Goal: Task Accomplishment & Management: Use online tool/utility

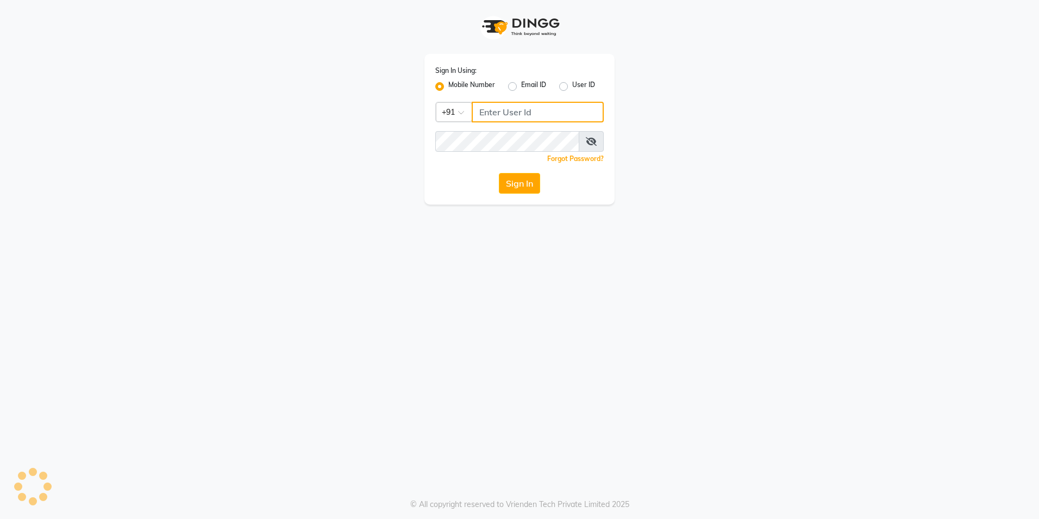
type input "9936214666"
click at [511, 183] on button "Sign In" at bounding box center [519, 183] width 41 height 21
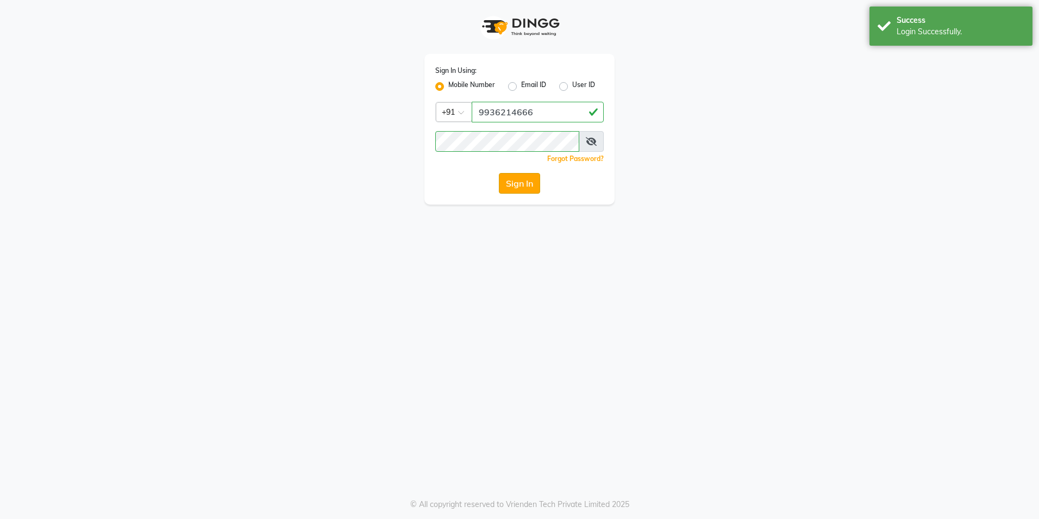
click at [526, 183] on button "Sign In" at bounding box center [519, 183] width 41 height 21
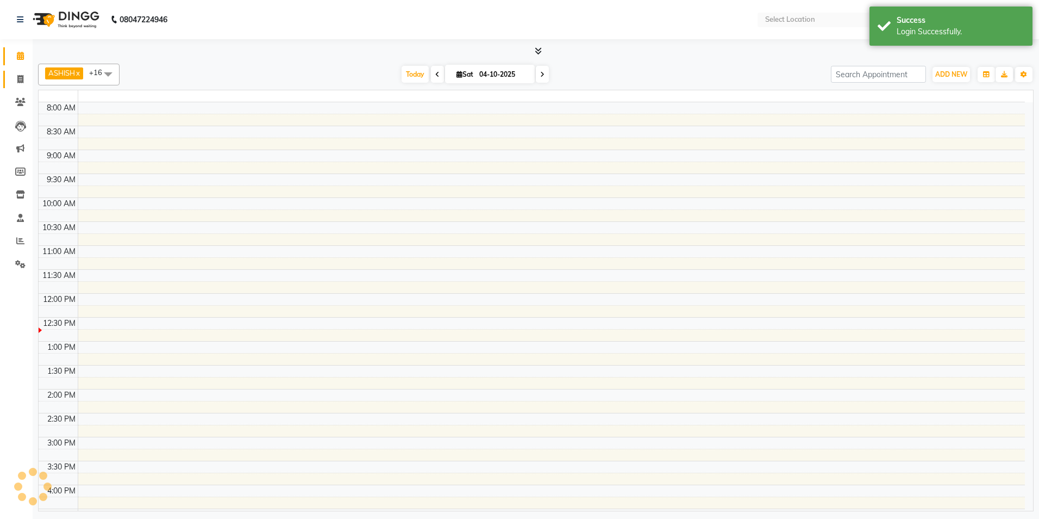
click at [591, 139] on div "[PERSON_NAME] x [PERSON_NAME] x HARSH x Kavita x [PERSON_NAME] x Manager x mumt…" at bounding box center [536, 285] width 996 height 452
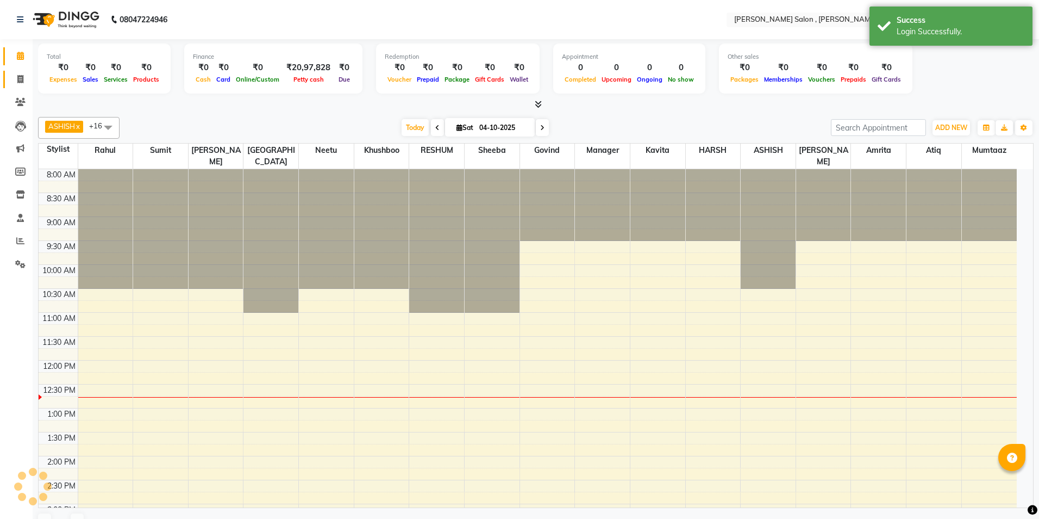
select select "en"
click at [16, 81] on span at bounding box center [20, 79] width 19 height 13
select select "service"
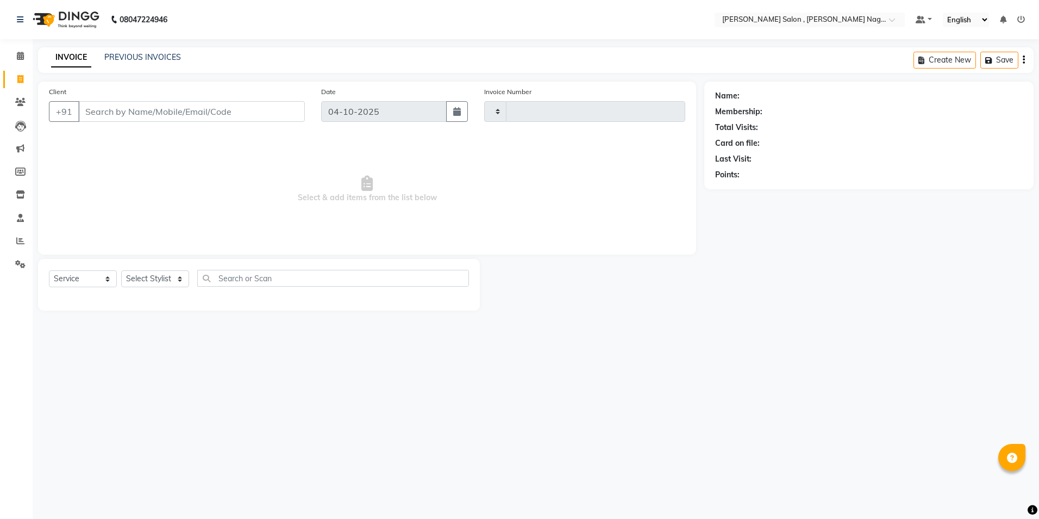
type input "3187"
select select "4120"
